Goal: Task Accomplishment & Management: Use online tool/utility

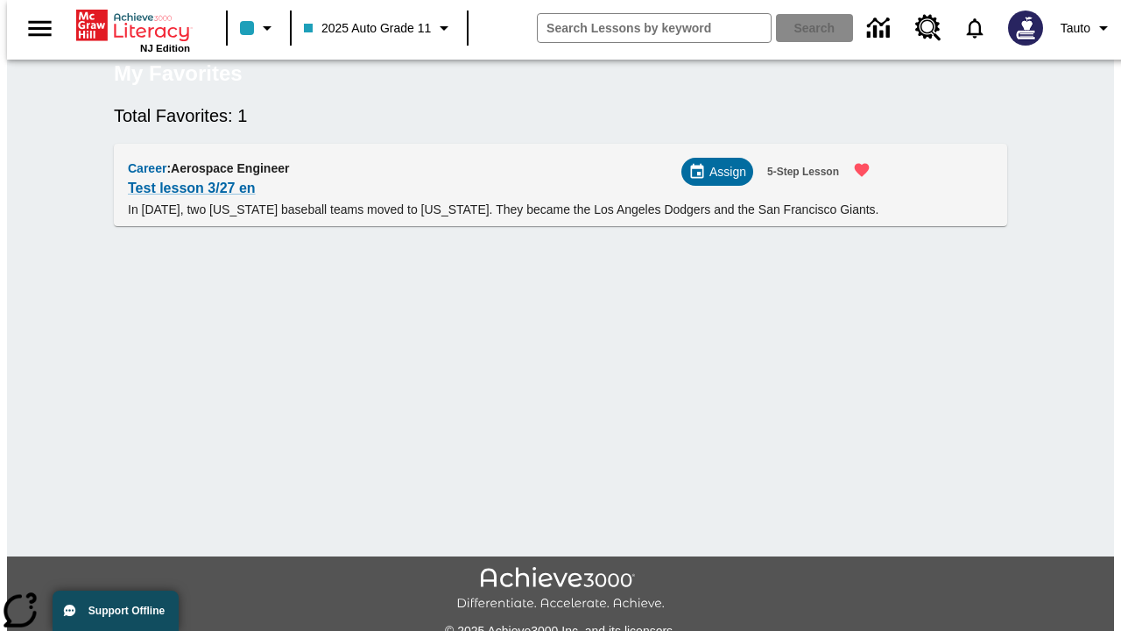
click at [725, 181] on span "Assign" at bounding box center [728, 172] width 37 height 18
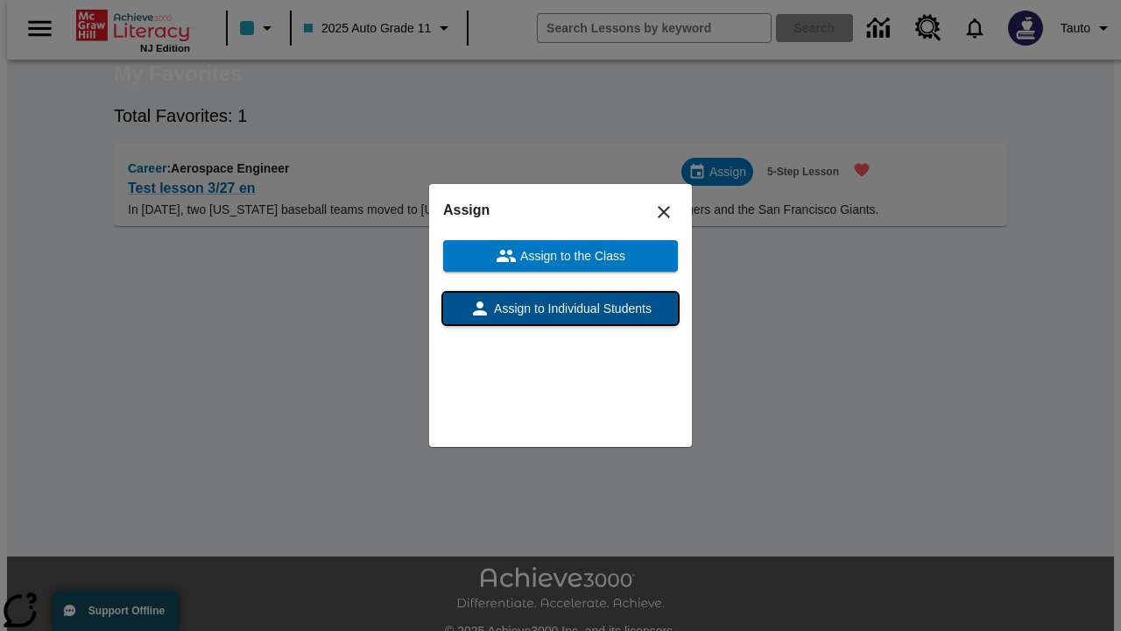
click at [561, 308] on span "Assign to Individual Students" at bounding box center [571, 309] width 161 height 18
